Goal: Task Accomplishment & Management: Manage account settings

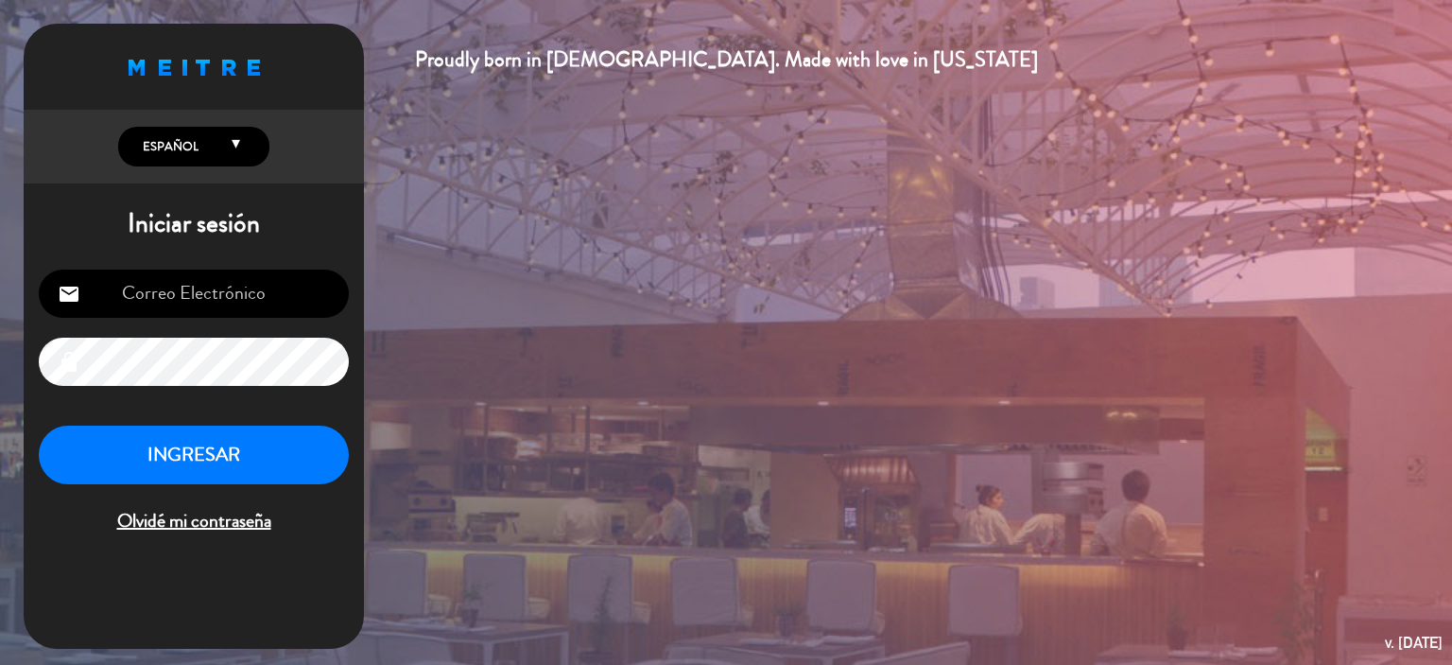
type input "[EMAIL_ADDRESS][DOMAIN_NAME]"
drag, startPoint x: 200, startPoint y: 507, endPoint x: 224, endPoint y: 434, distance: 76.5
click at [216, 482] on div "INGRESAR Olvidé mi contraseña" at bounding box center [194, 481] width 310 height 112
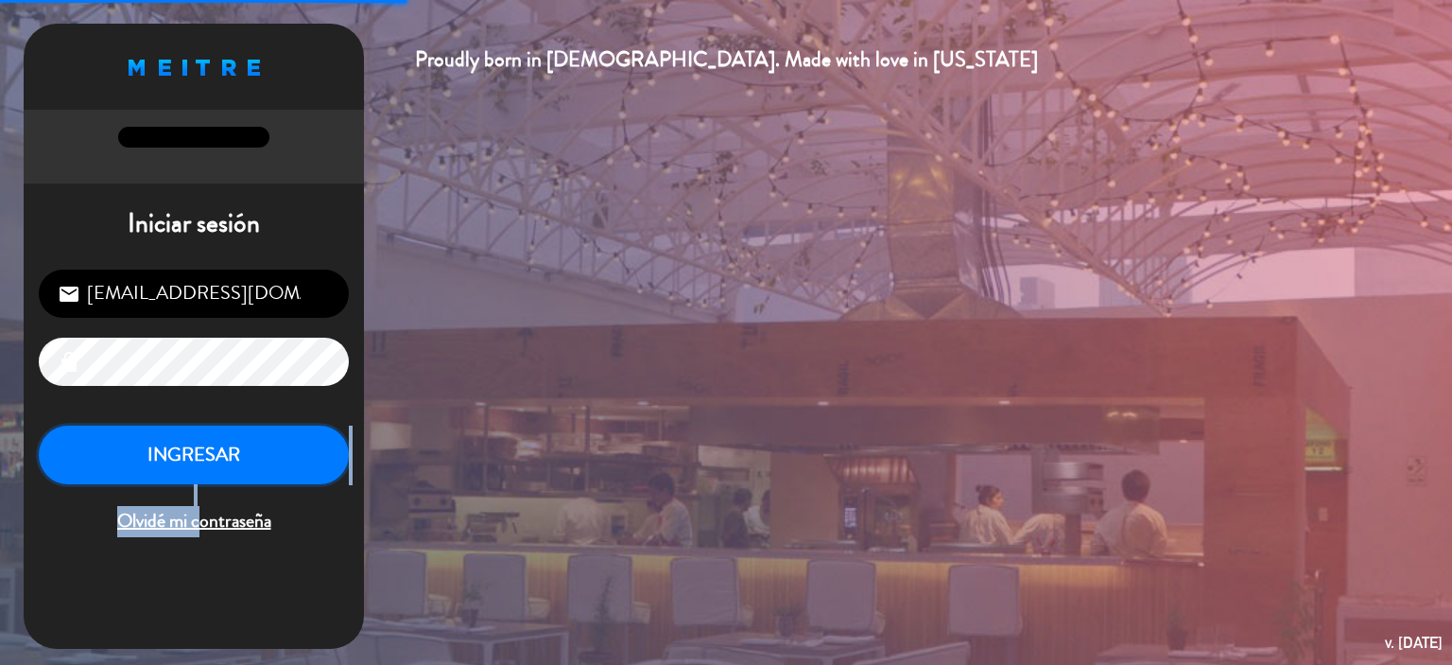
click at [224, 426] on button "INGRESAR" at bounding box center [194, 455] width 310 height 60
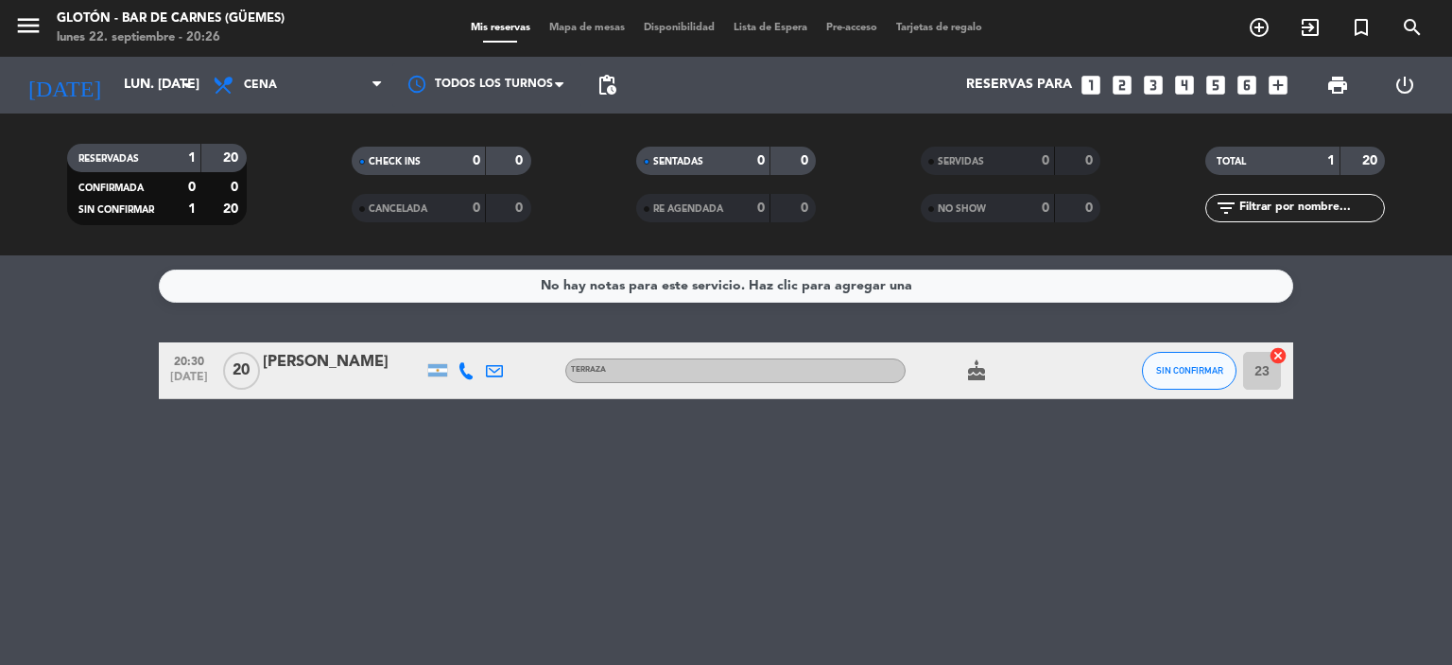
click at [962, 377] on span "cake" at bounding box center [976, 370] width 28 height 23
click at [983, 359] on icon "cake" at bounding box center [976, 370] width 23 height 23
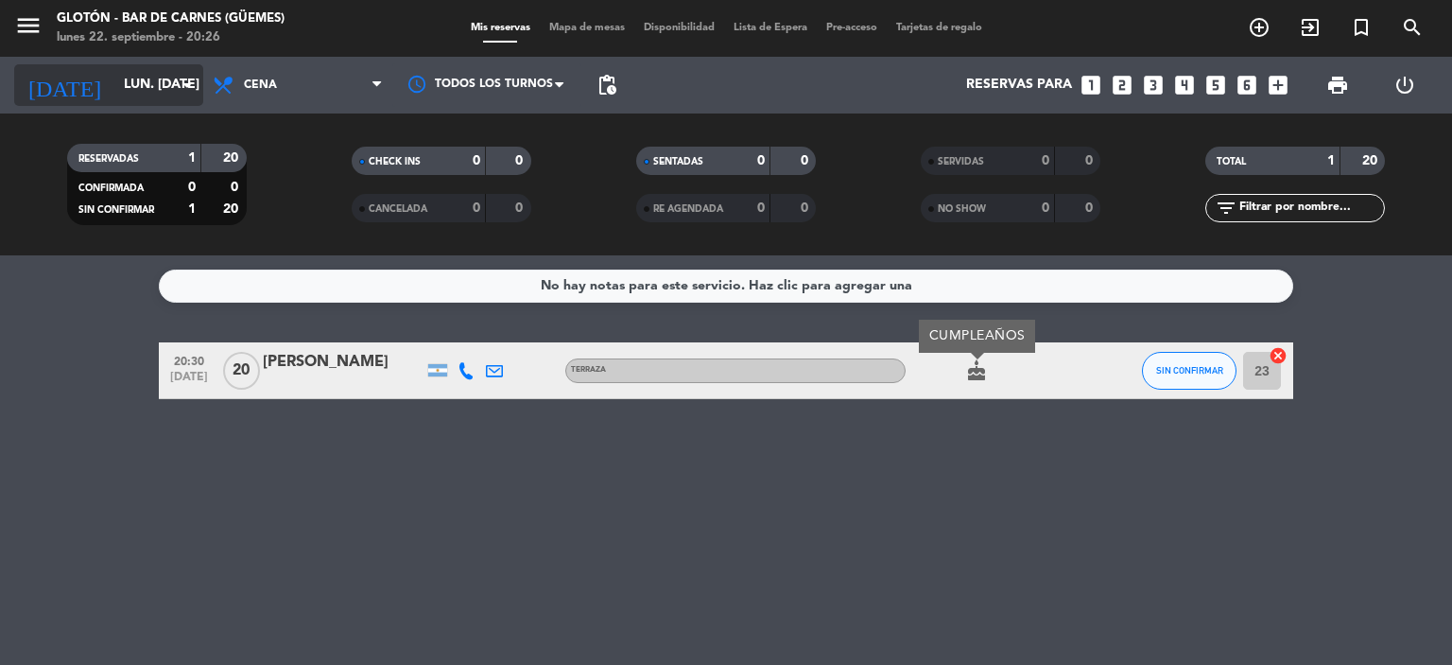
click at [150, 90] on input "lun. [DATE]" at bounding box center [204, 85] width 180 height 34
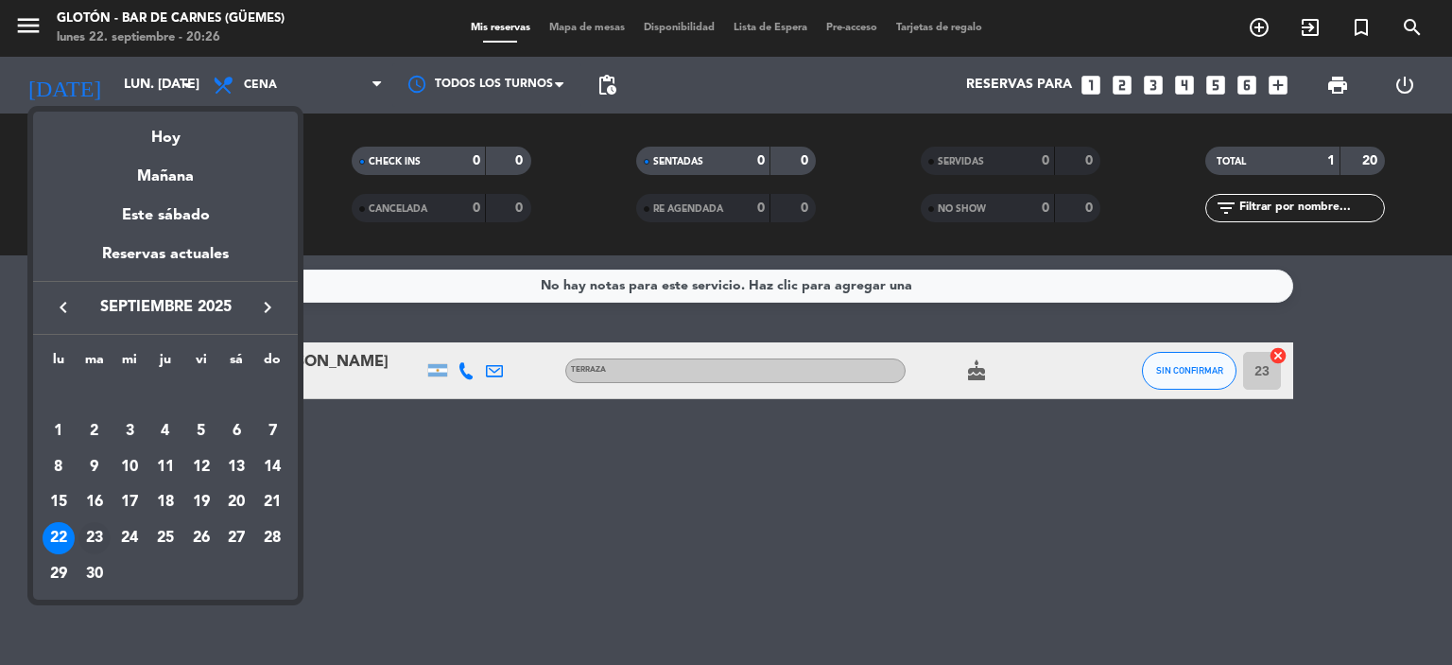
click at [91, 536] on div "23" at bounding box center [94, 538] width 32 height 32
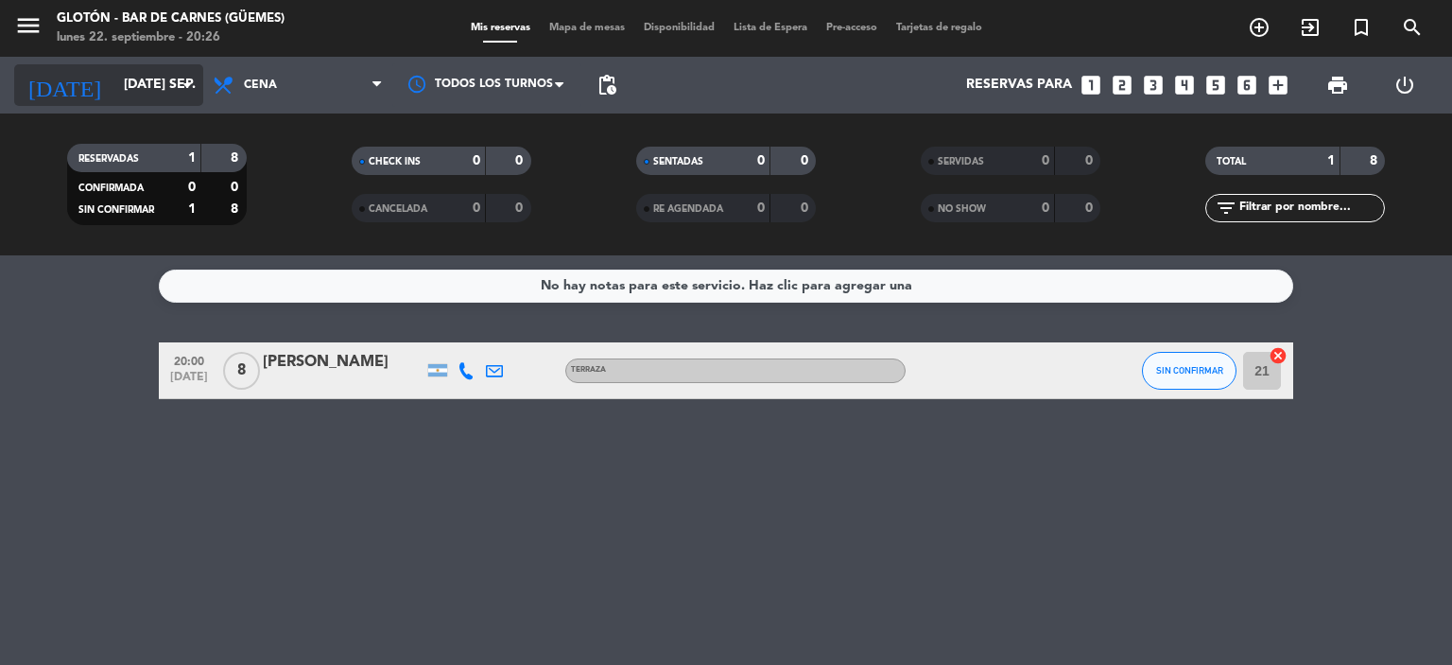
click at [160, 90] on input "[DATE] sep." at bounding box center [204, 85] width 180 height 34
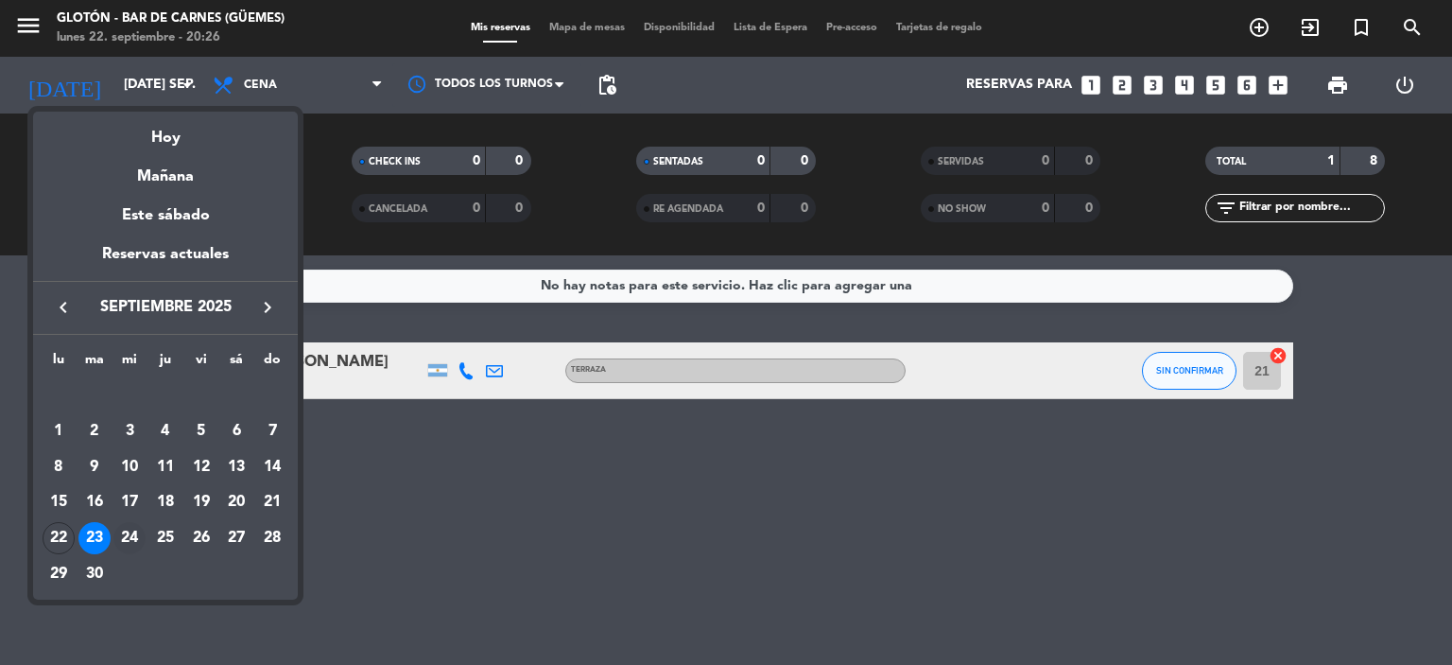
click at [122, 536] on div "24" at bounding box center [129, 538] width 32 height 32
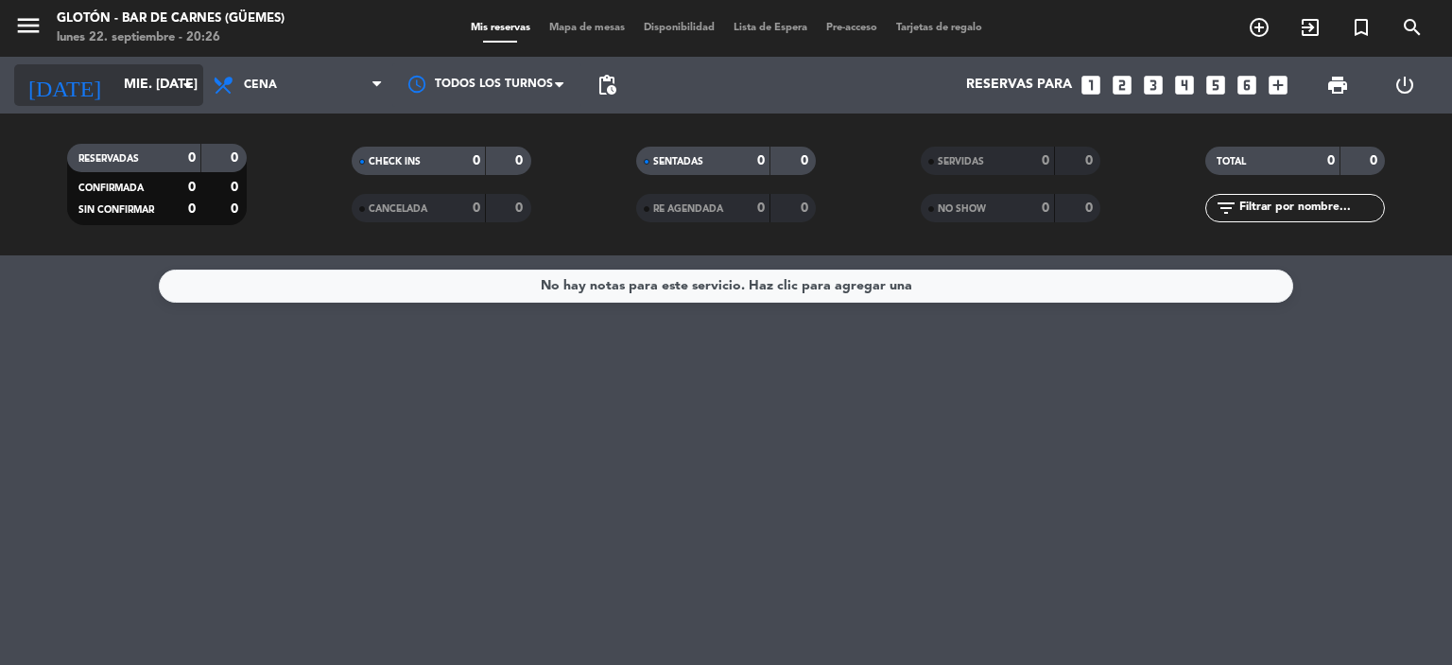
click at [174, 97] on input "mié. [DATE]" at bounding box center [204, 85] width 180 height 34
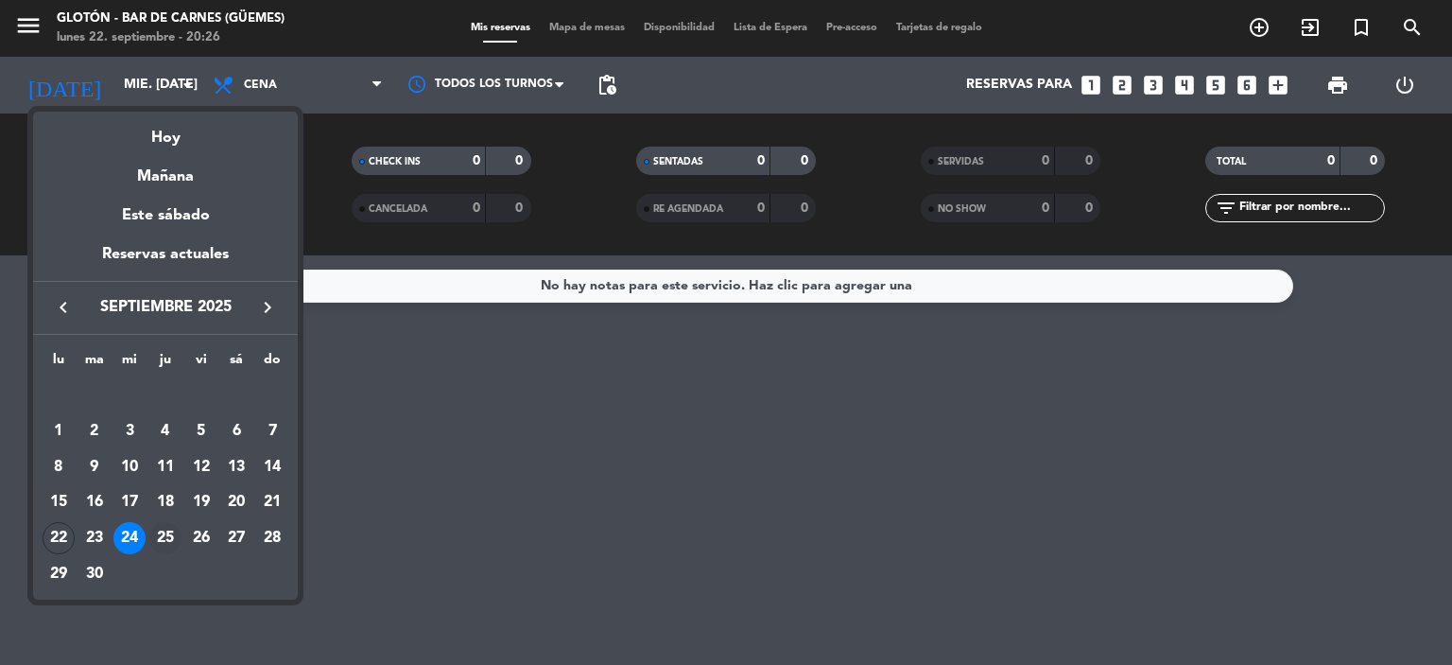
click at [160, 527] on div "25" at bounding box center [165, 538] width 32 height 32
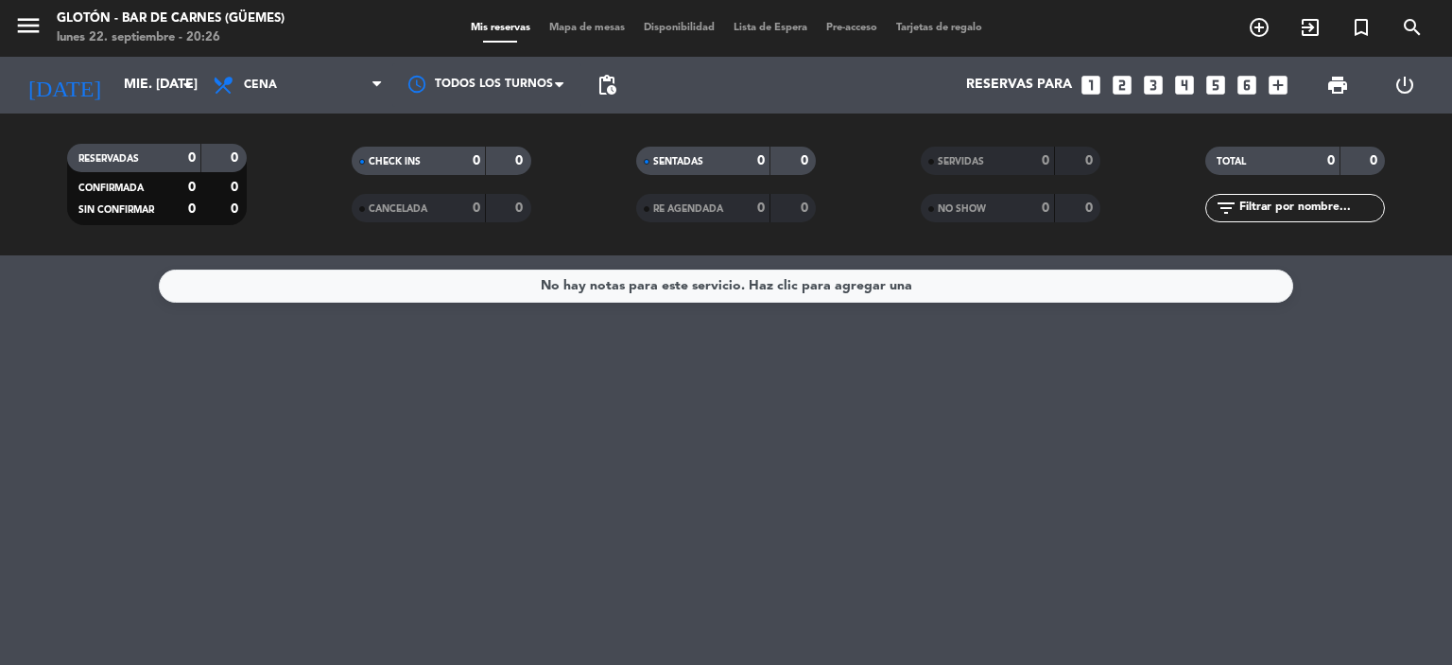
type input "[DEMOGRAPHIC_DATA] [DATE]"
